Goal: Task Accomplishment & Management: Manage account settings

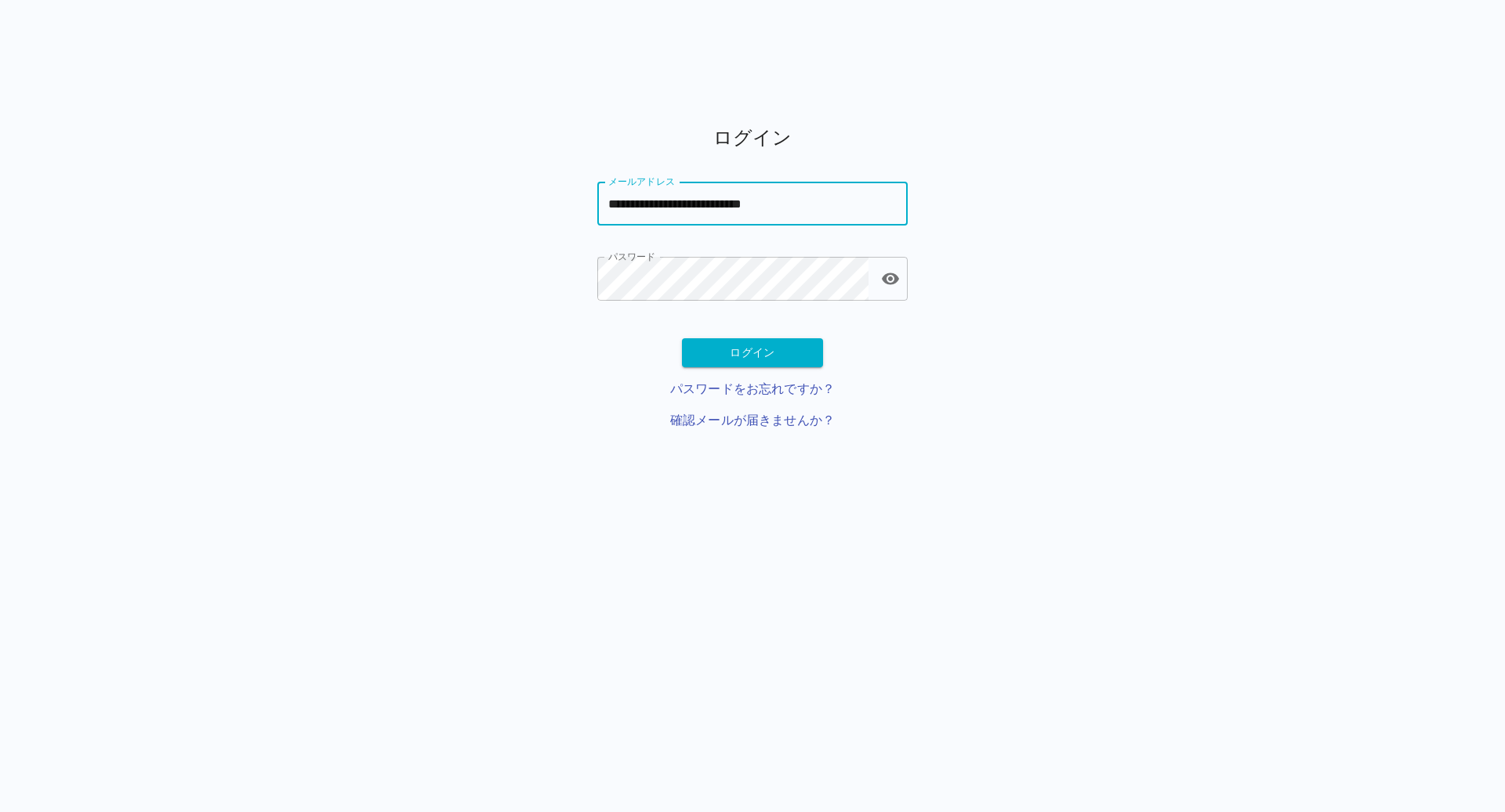
click at [755, 198] on input "**********" at bounding box center [752, 203] width 310 height 44
click at [501, 244] on div "ログイン メールアドレス メールアドレス パスワード パスワード ログイン パスワードをお忘れですか？ 確認メールが届きませんか？" at bounding box center [752, 284] width 1505 height 368
